Goal: Book appointment/travel/reservation

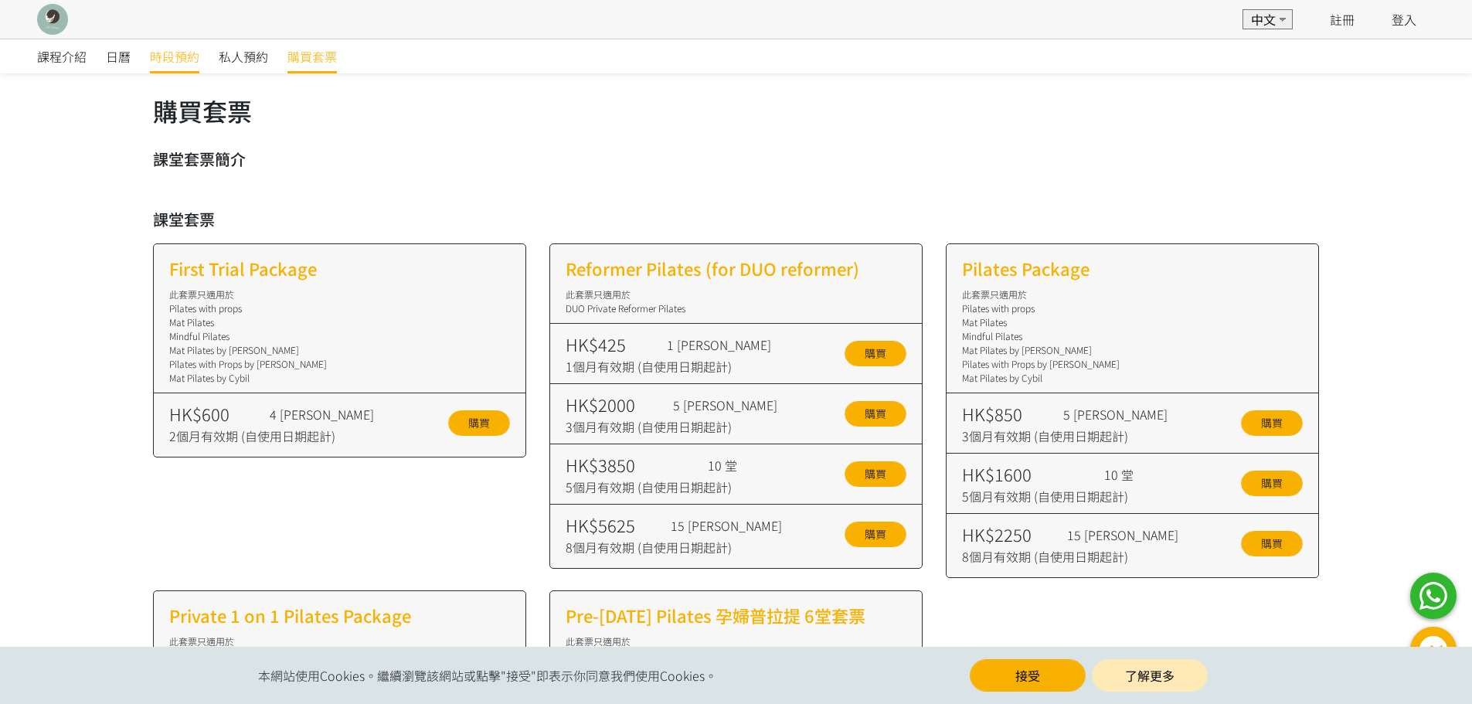
click at [155, 50] on span "時段預約" at bounding box center [174, 56] width 49 height 19
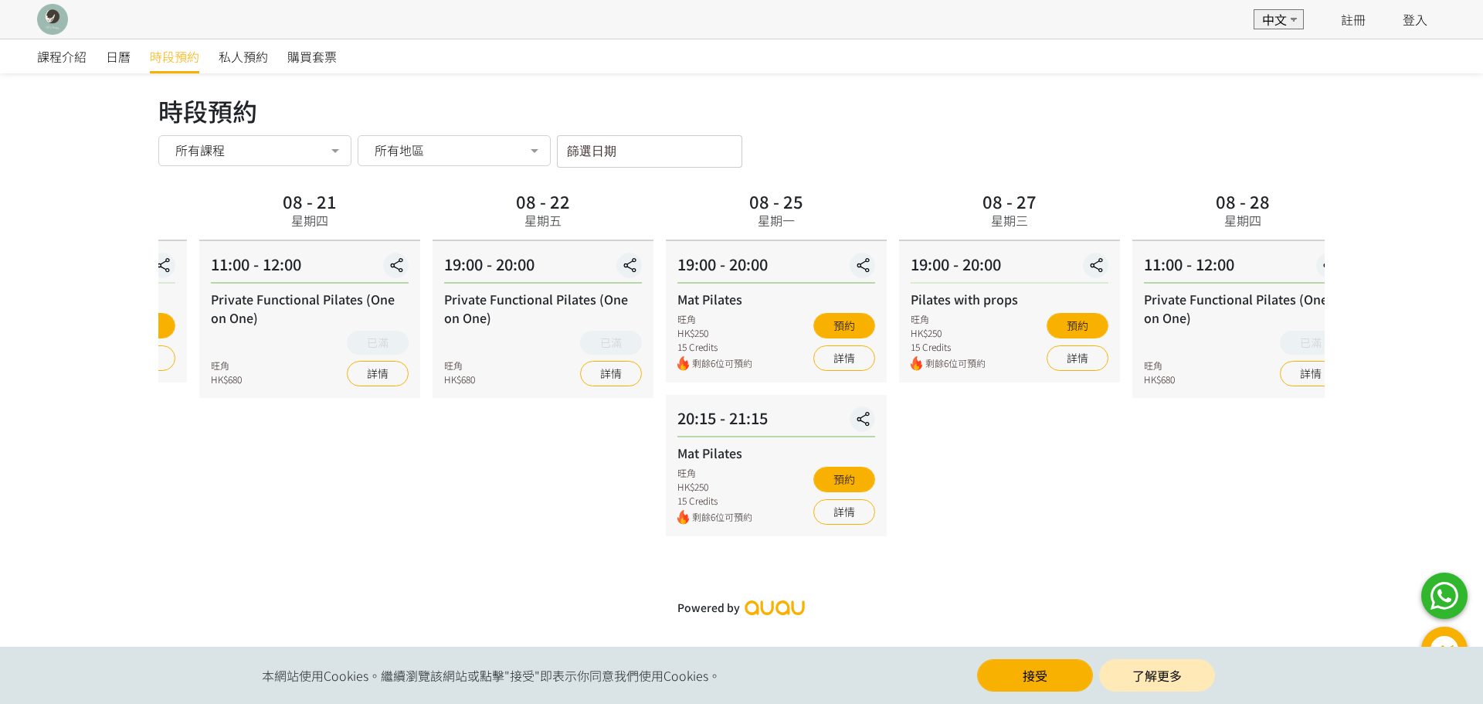
click at [100, 297] on div "課程介紹 日曆 時段預約 私人預約 購買套票 時段預約 時段預約 所有課程 所有課程 Pilates with props Private Functiona…" at bounding box center [741, 331] width 1483 height 585
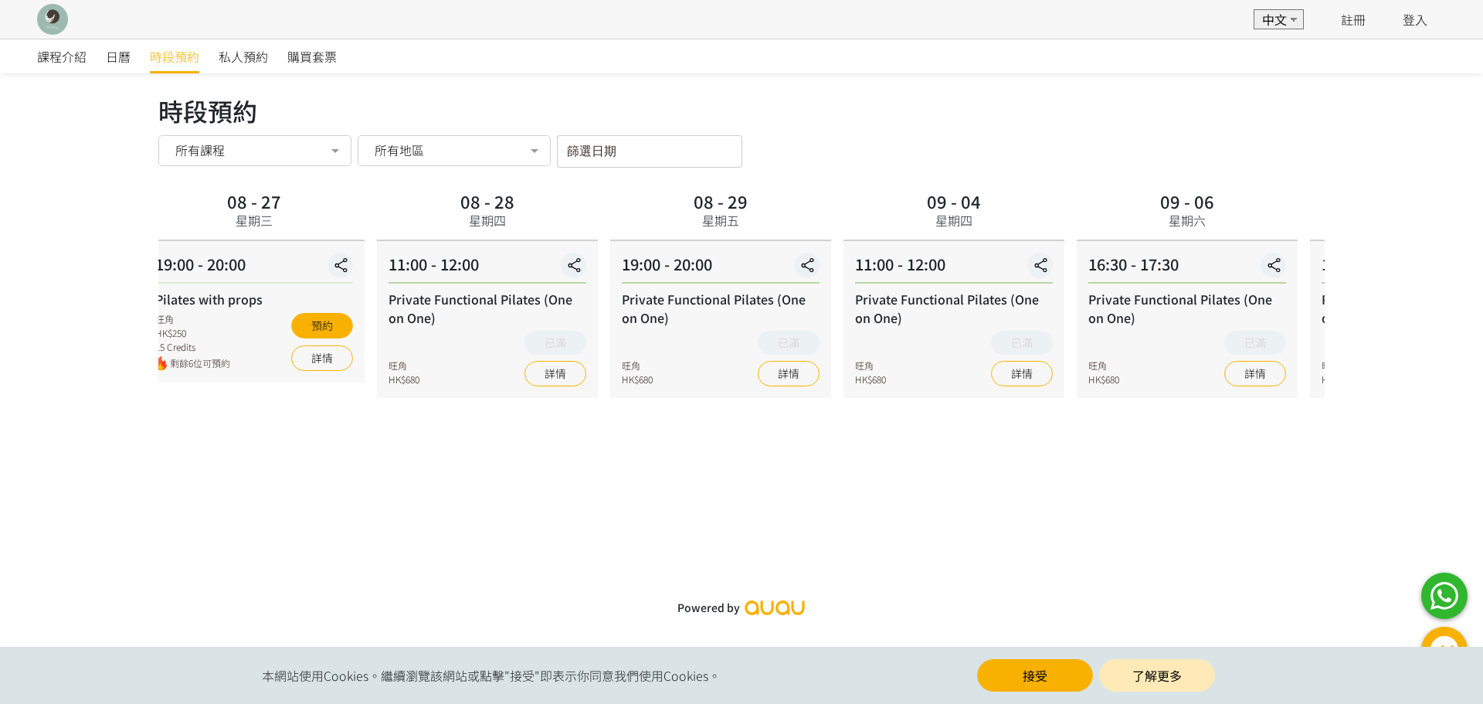
click at [400, 346] on div "Private Functional Pilates (One on One) 旺角 HK$680 已滿 詳情" at bounding box center [488, 338] width 198 height 97
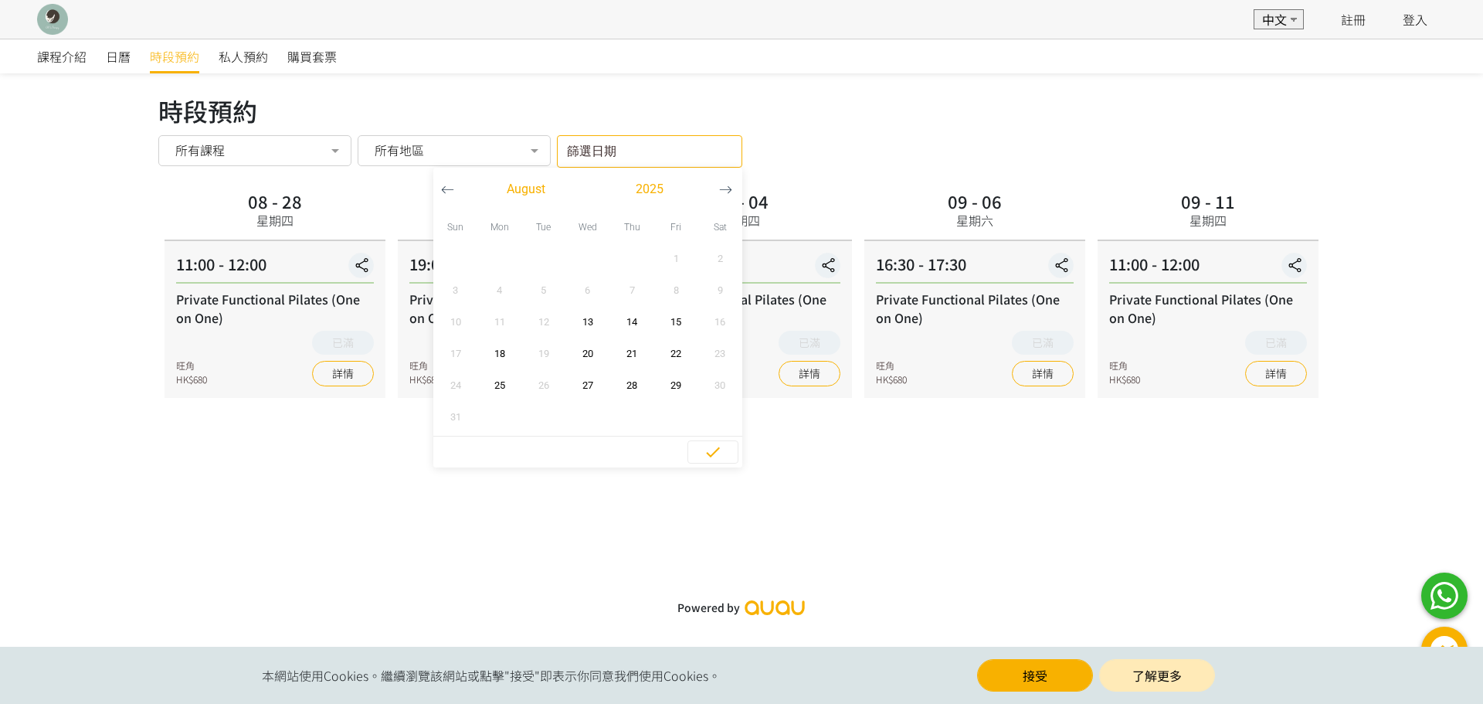
click at [603, 152] on input "篩選日期" at bounding box center [649, 151] width 185 height 32
click at [117, 53] on span "日曆" at bounding box center [118, 56] width 25 height 19
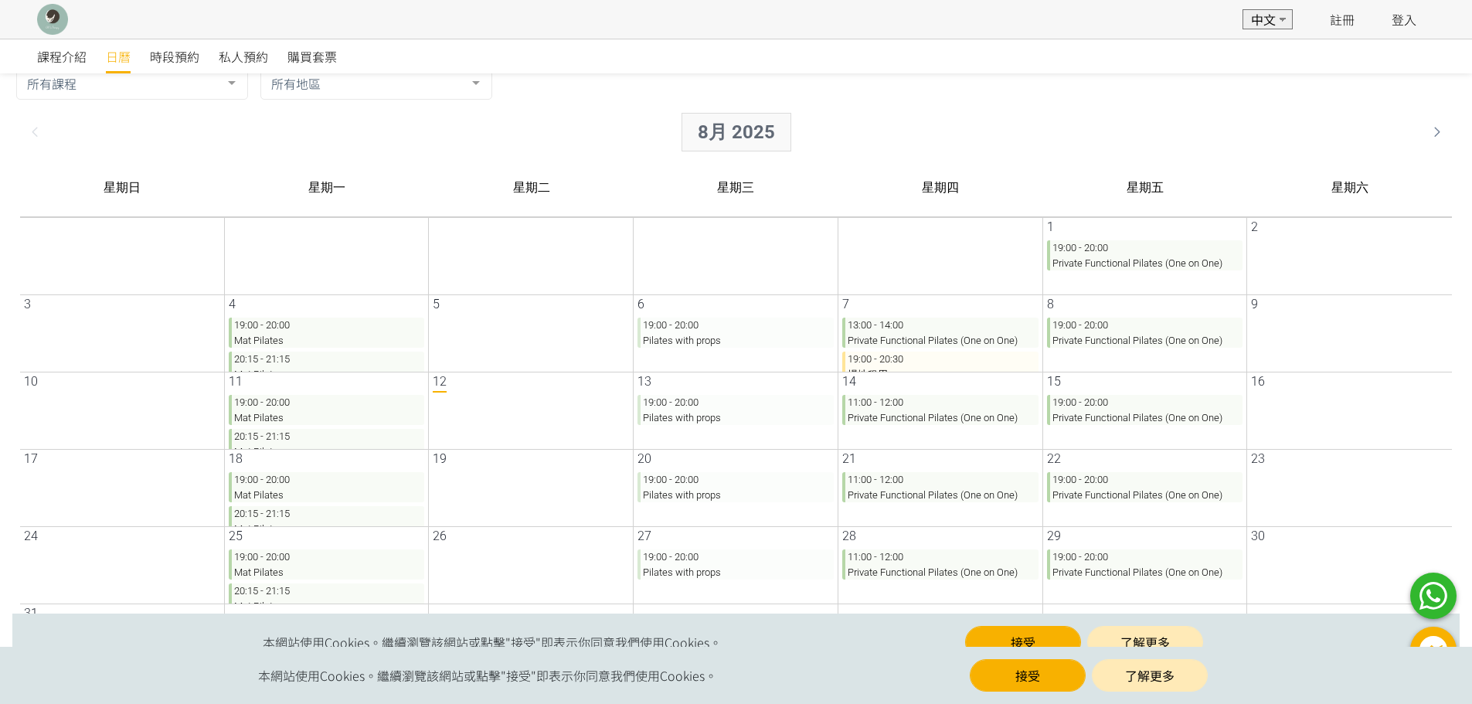
scroll to position [39, 0]
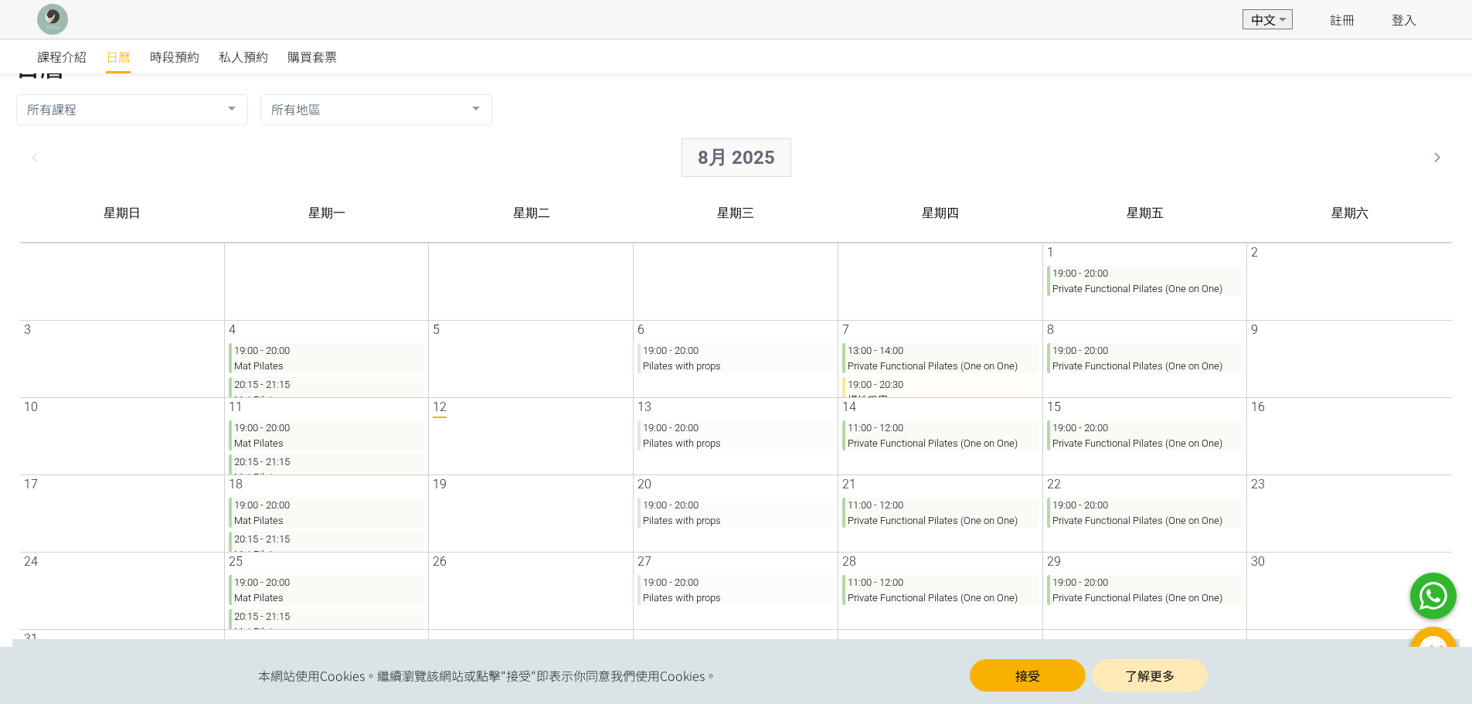
click at [729, 146] on div "8月 2025" at bounding box center [724, 157] width 110 height 39
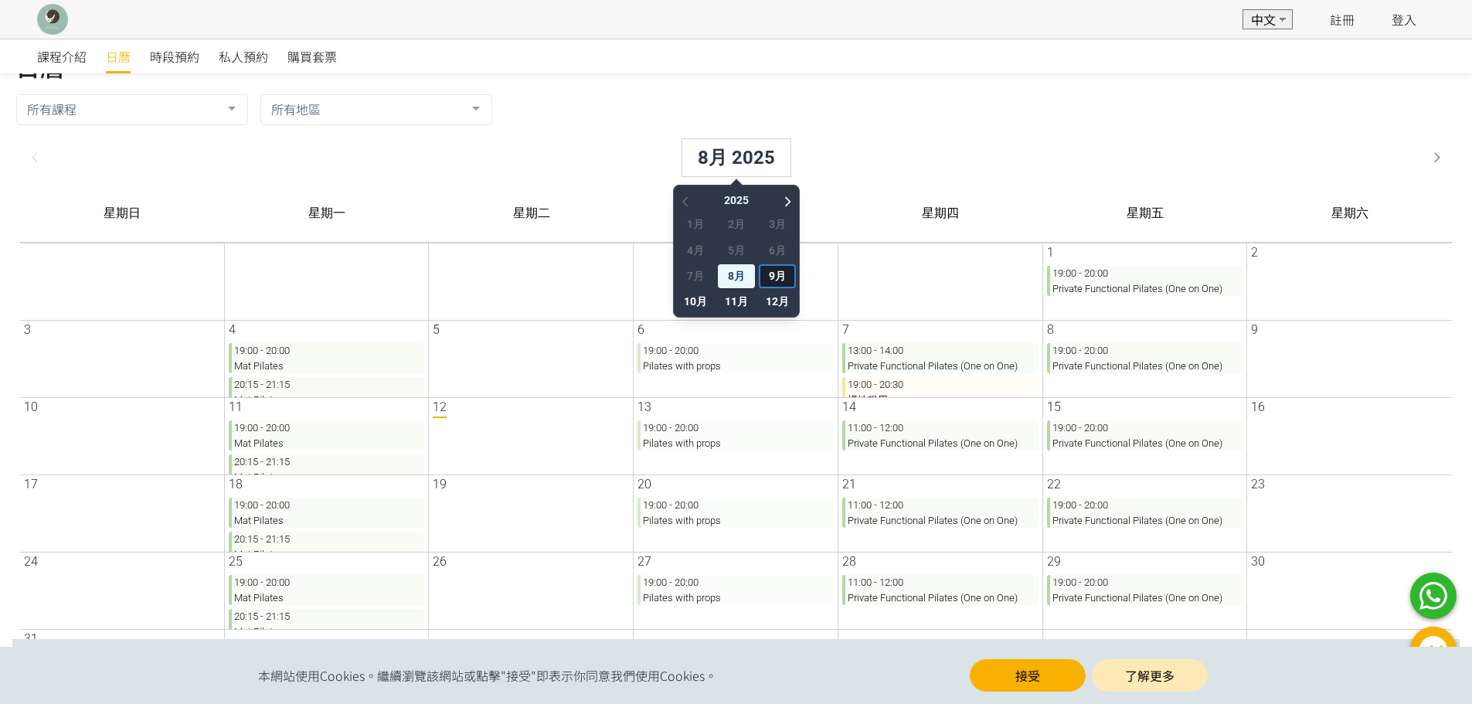
click at [756, 277] on span "9月" at bounding box center [764, 276] width 37 height 24
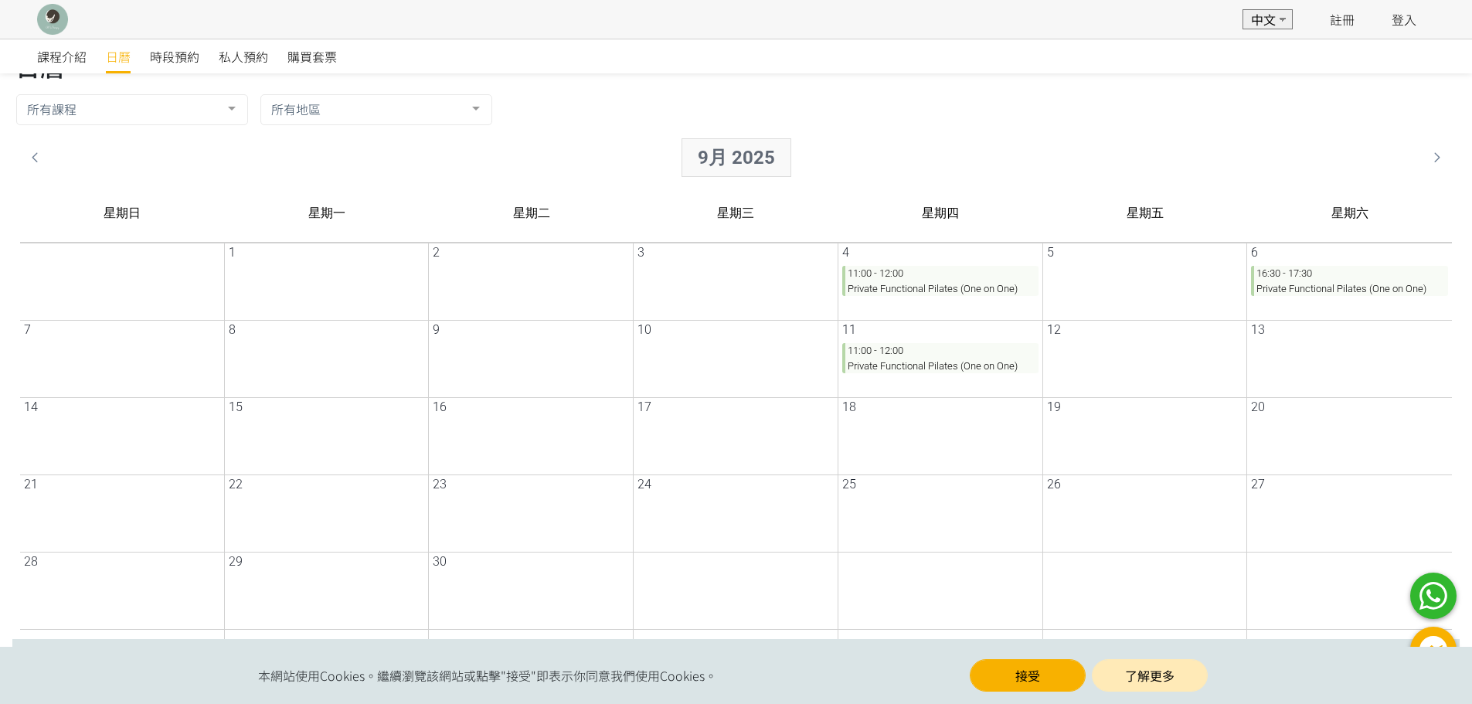
click at [731, 153] on div "9月 2025" at bounding box center [724, 157] width 110 height 39
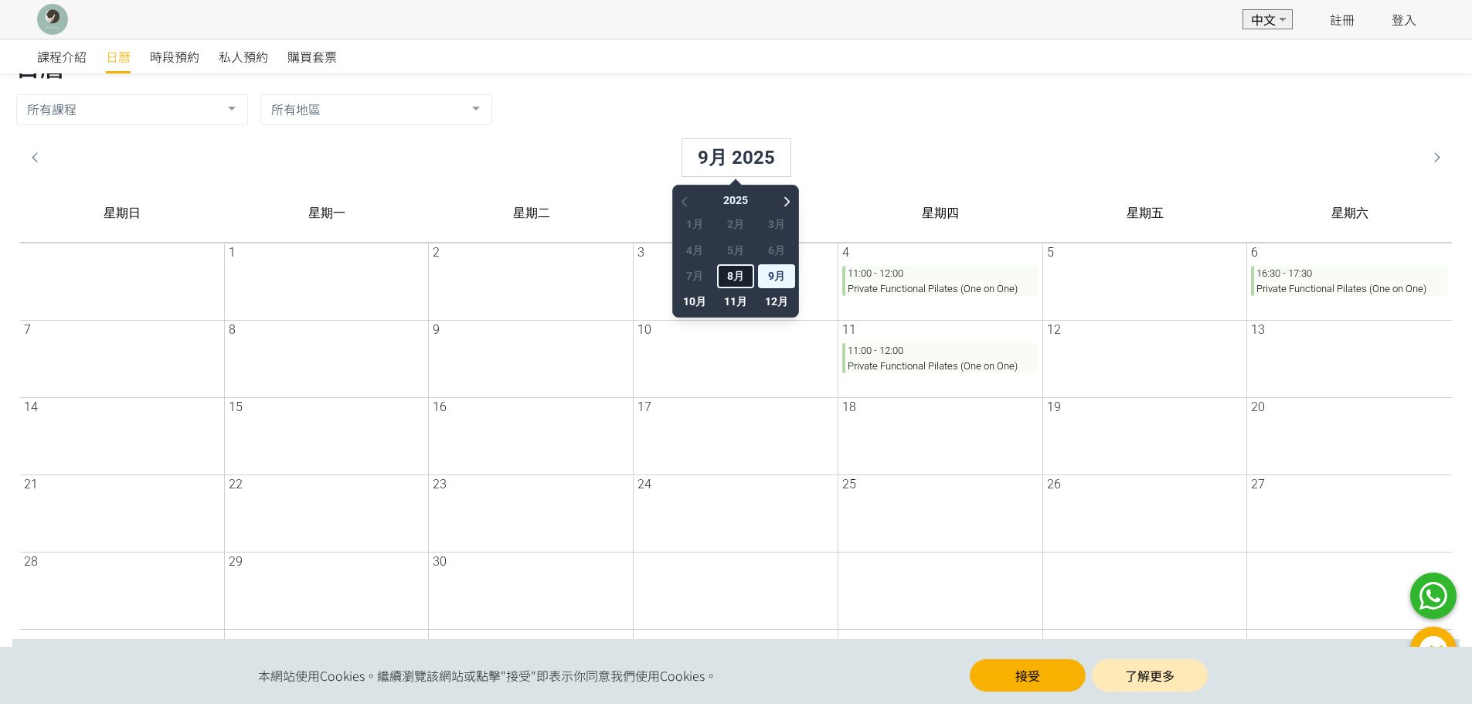
click at [732, 275] on span "8月" at bounding box center [723, 276] width 37 height 24
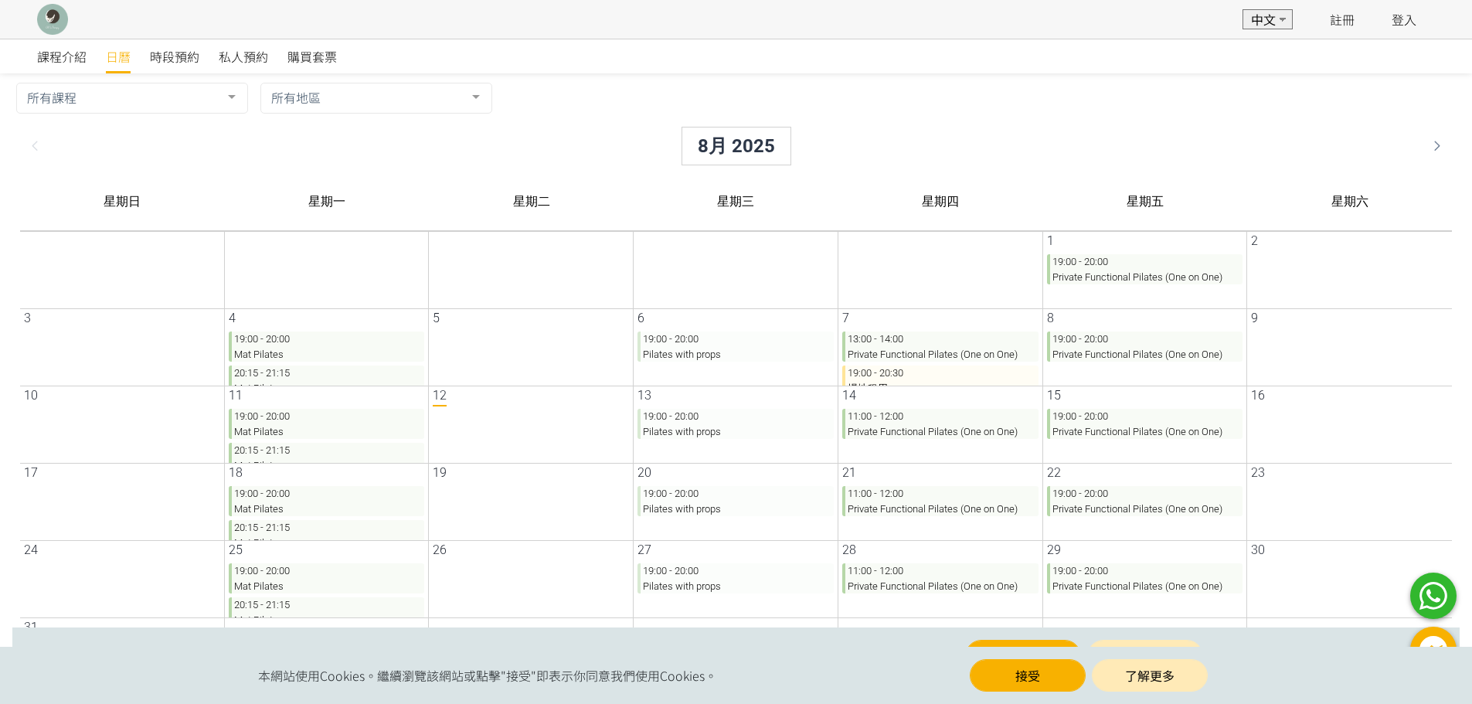
scroll to position [0, 0]
